Goal: Task Accomplishment & Management: Use online tool/utility

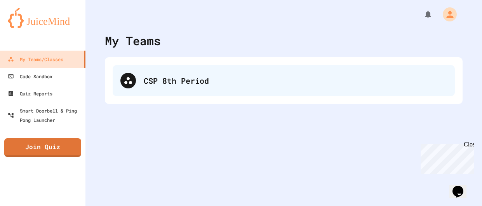
click at [189, 74] on div "CSP 8th Period" at bounding box center [284, 80] width 342 height 31
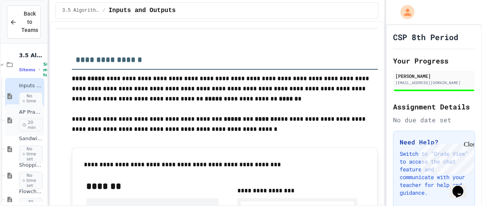
click at [32, 129] on span "20 min" at bounding box center [31, 125] width 24 height 12
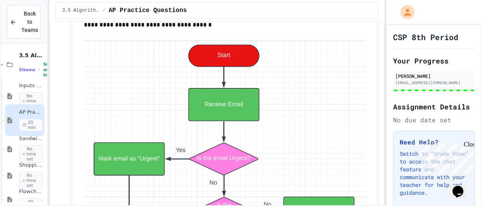
scroll to position [2142, 0]
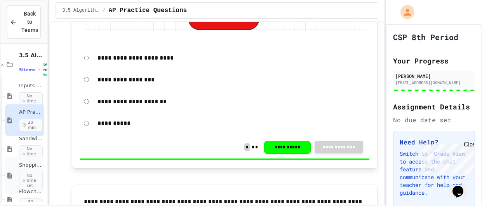
click at [30, 157] on div "Shopping Algorithm No time set" at bounding box center [24, 175] width 39 height 37
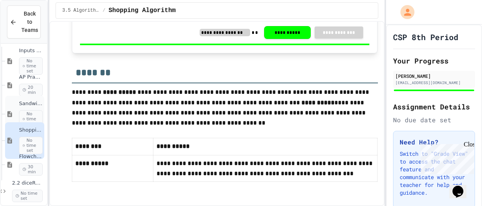
scroll to position [39, 3]
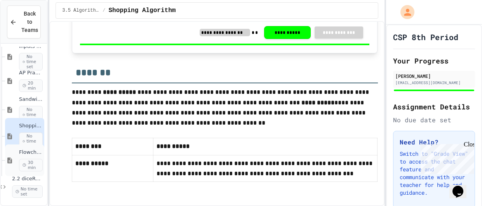
click at [31, 163] on span "30 min" at bounding box center [31, 165] width 24 height 12
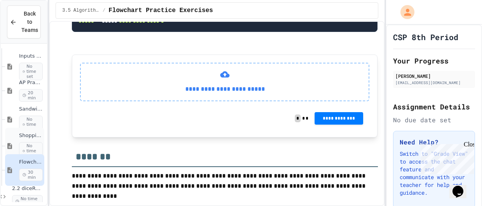
scroll to position [39, 3]
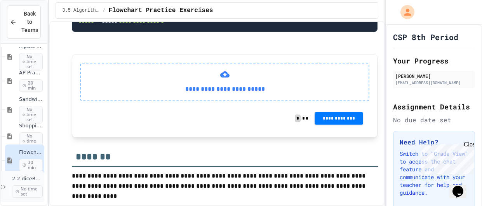
click at [33, 184] on div "2.2 diceRoller Python No time set" at bounding box center [27, 186] width 31 height 22
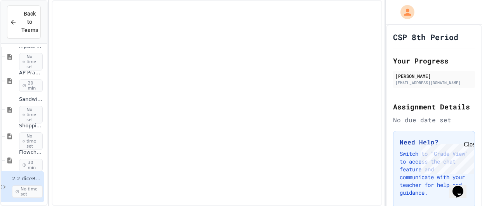
scroll to position [30, 3]
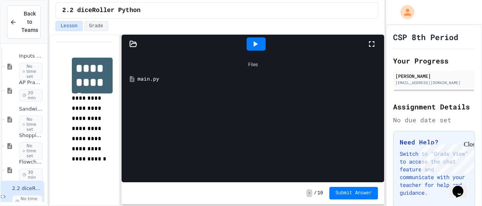
click at [252, 45] on icon at bounding box center [255, 43] width 9 height 9
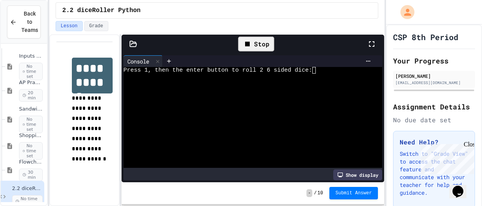
click at [317, 69] on textarea "Terminal input" at bounding box center [317, 70] width 3 height 7
click at [313, 68] on span "Press 1, then the enter button to roll 2 6 sided dice:" at bounding box center [218, 70] width 189 height 7
click at [318, 72] on textarea "Terminal input" at bounding box center [317, 70] width 3 height 7
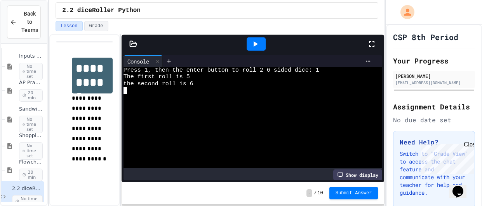
click at [124, 91] on textarea "Terminal input" at bounding box center [125, 90] width 3 height 7
click at [256, 41] on icon at bounding box center [255, 43] width 9 height 9
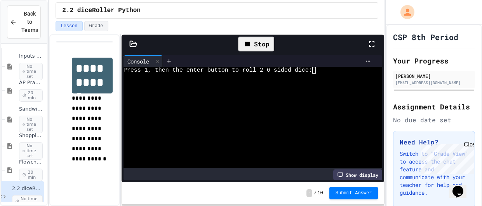
click at [316, 72] on textarea "Terminal input" at bounding box center [317, 70] width 3 height 7
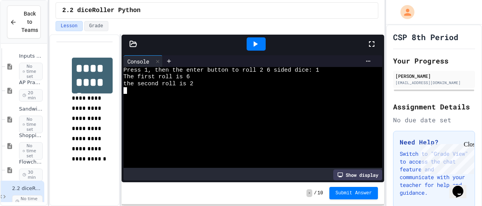
click at [362, 175] on div "Show display" at bounding box center [358, 174] width 49 height 11
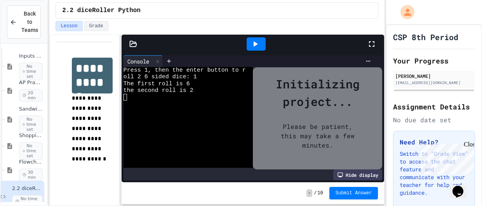
click at [362, 175] on div "Hide display" at bounding box center [358, 174] width 49 height 11
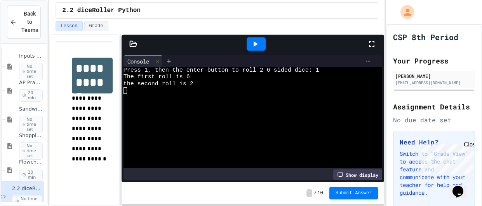
click at [369, 61] on icon at bounding box center [368, 61] width 6 height 6
click at [369, 61] on div at bounding box center [241, 103] width 482 height 206
click at [133, 42] on icon at bounding box center [133, 44] width 8 height 8
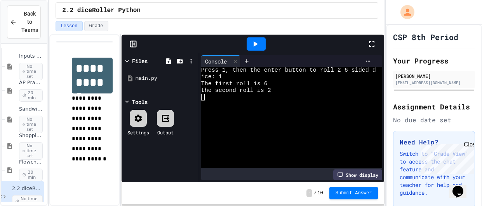
click at [133, 42] on icon at bounding box center [133, 44] width 8 height 8
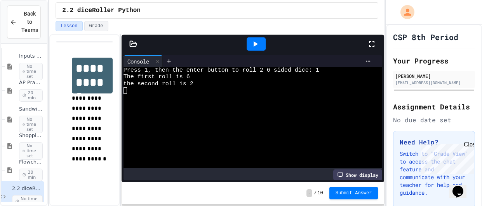
click at [137, 45] on div at bounding box center [133, 44] width 23 height 8
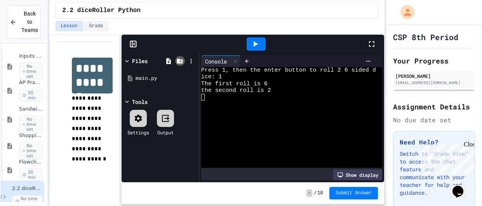
click at [176, 60] on div at bounding box center [180, 61] width 10 height 10
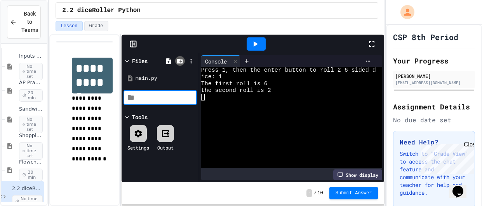
click at [176, 60] on div at bounding box center [180, 61] width 10 height 10
click at [166, 59] on icon at bounding box center [168, 61] width 5 height 6
click at [132, 47] on icon at bounding box center [133, 44] width 8 height 8
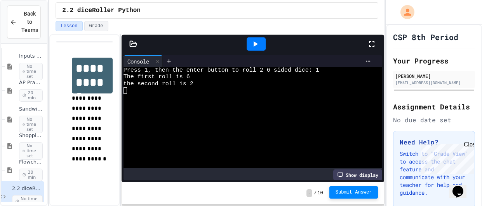
click at [345, 192] on span "Submit Answer" at bounding box center [354, 192] width 37 height 6
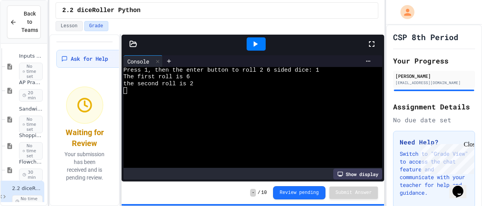
click at [302, 202] on div "- / 10 Review pending Submit Answer" at bounding box center [253, 192] width 263 height 23
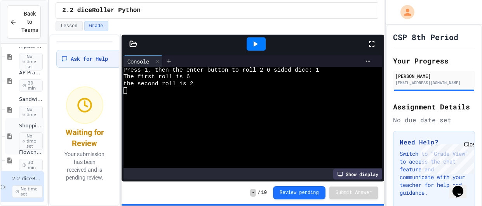
scroll to position [0, 3]
